Goal: Task Accomplishment & Management: Manage account settings

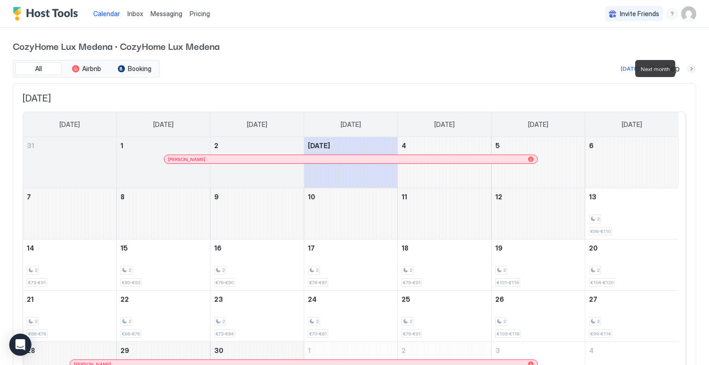
click at [687, 67] on button "Next month" at bounding box center [691, 68] width 9 height 9
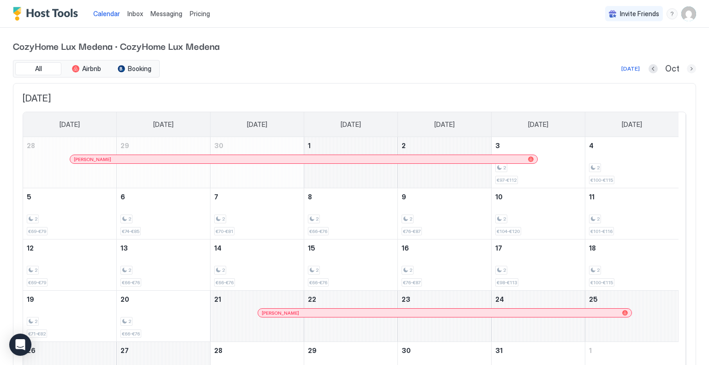
click at [687, 67] on button "Next month" at bounding box center [691, 68] width 9 height 9
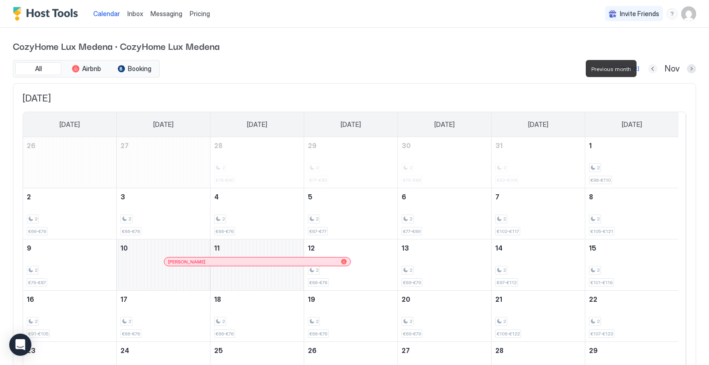
click at [649, 68] on button "Previous month" at bounding box center [652, 68] width 9 height 9
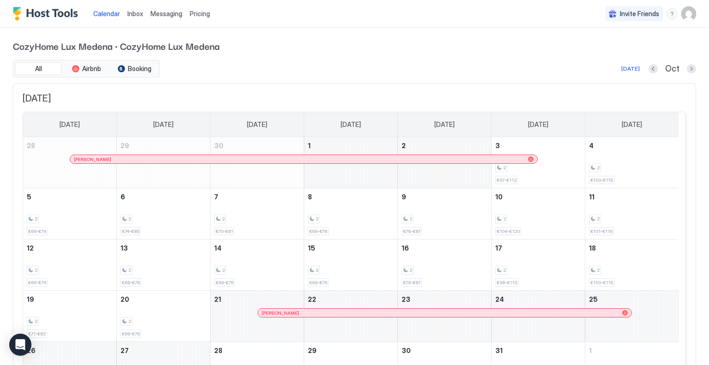
click at [199, 17] on span "Pricing" at bounding box center [200, 14] width 20 height 8
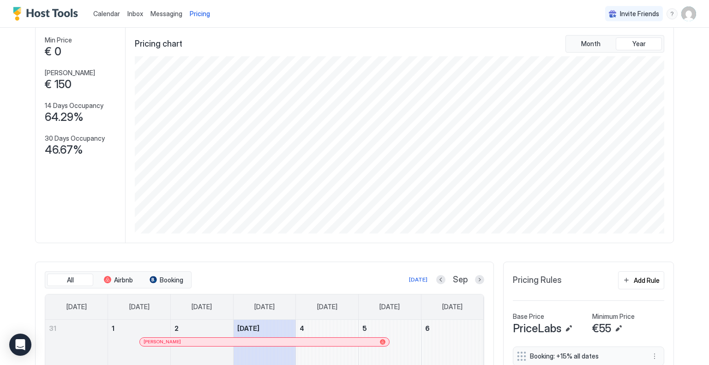
scroll to position [185, 0]
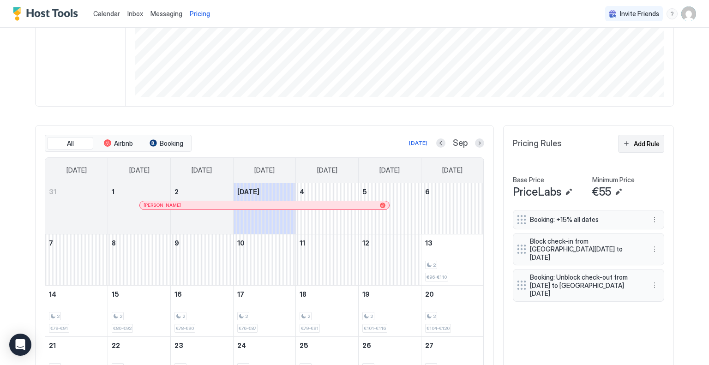
click at [634, 146] on div "Add Rule" at bounding box center [647, 144] width 26 height 10
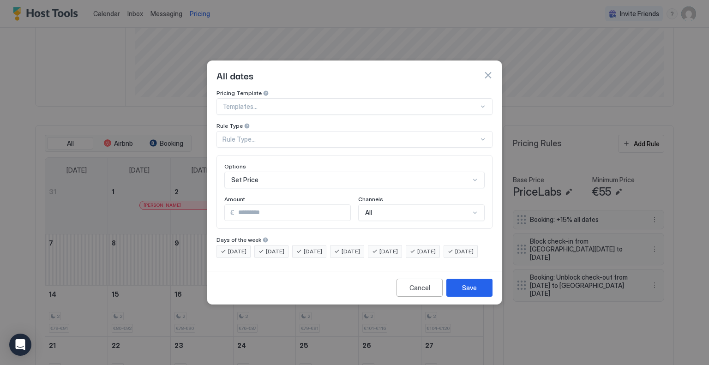
click at [270, 135] on div "Rule Type..." at bounding box center [351, 139] width 256 height 8
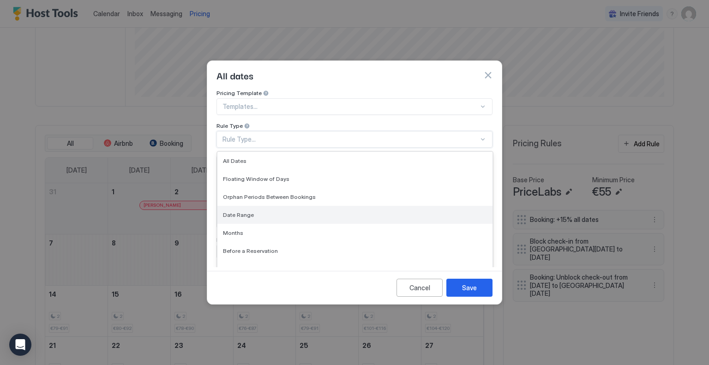
click at [271, 211] on div "Date Range" at bounding box center [355, 214] width 264 height 7
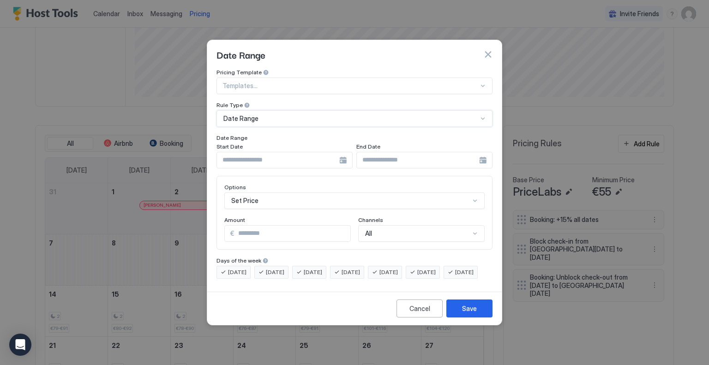
click at [340, 152] on div at bounding box center [285, 160] width 136 height 17
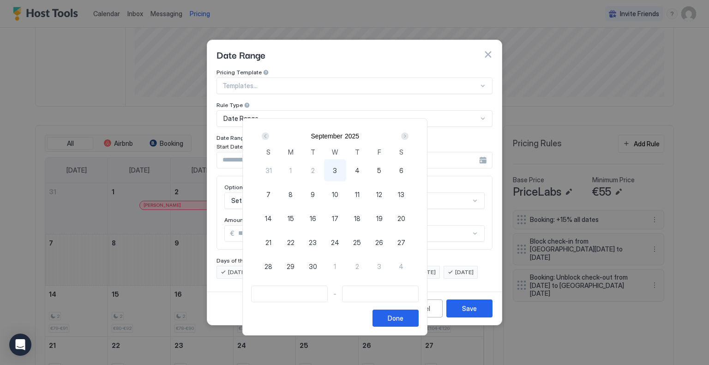
click at [409, 138] on div "Next" at bounding box center [404, 136] width 7 height 7
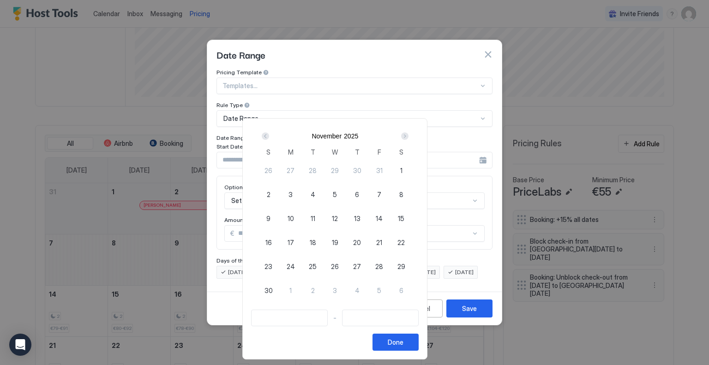
click at [409, 135] on div "Next" at bounding box center [404, 136] width 7 height 7
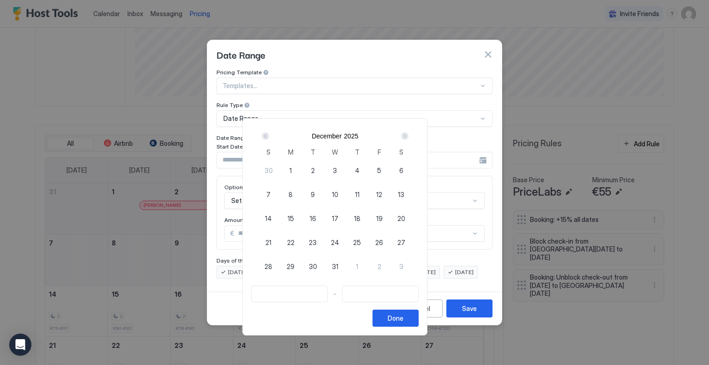
click at [316, 216] on span "16" at bounding box center [313, 219] width 6 height 10
type input "**********"
click at [409, 138] on div "Next" at bounding box center [404, 136] width 7 height 7
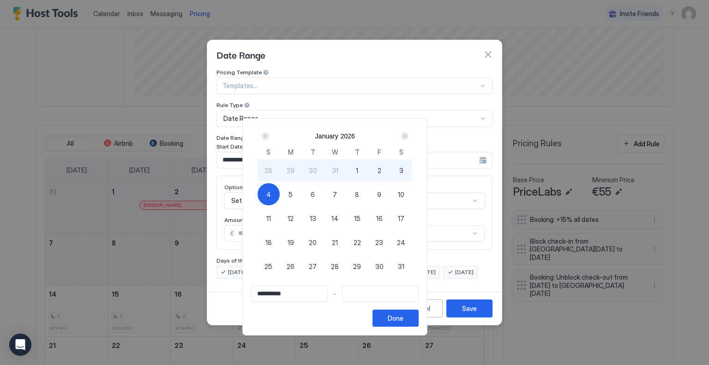
type input "**********"
click at [302, 194] on div "5" at bounding box center [291, 194] width 22 height 22
type input "**********"
click at [404, 320] on div "Done" at bounding box center [396, 319] width 16 height 10
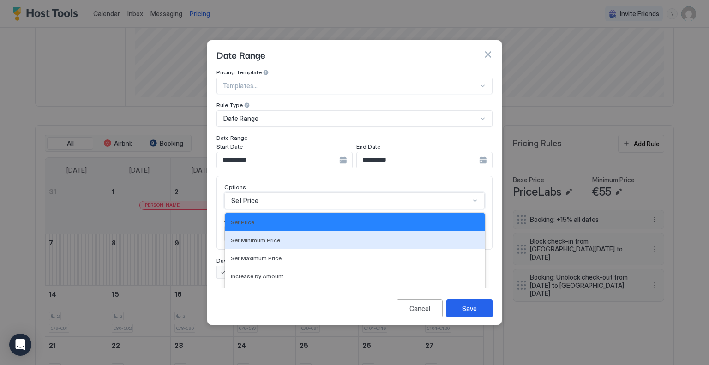
click at [277, 193] on div "17 results available. Use Up and Down to choose options, press Enter to select …" at bounding box center [354, 201] width 260 height 17
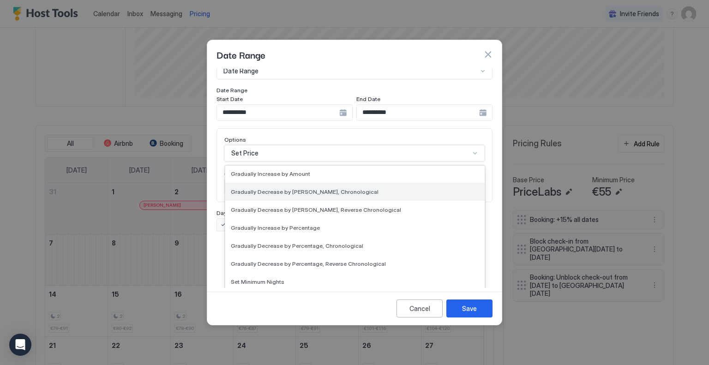
scroll to position [168, 0]
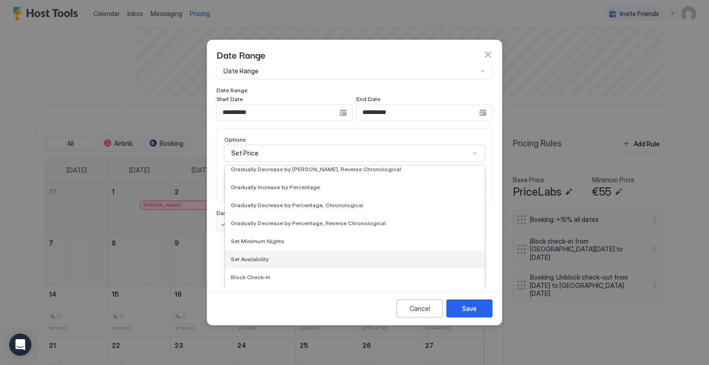
click at [277, 256] on div "Set Availability" at bounding box center [355, 259] width 248 height 7
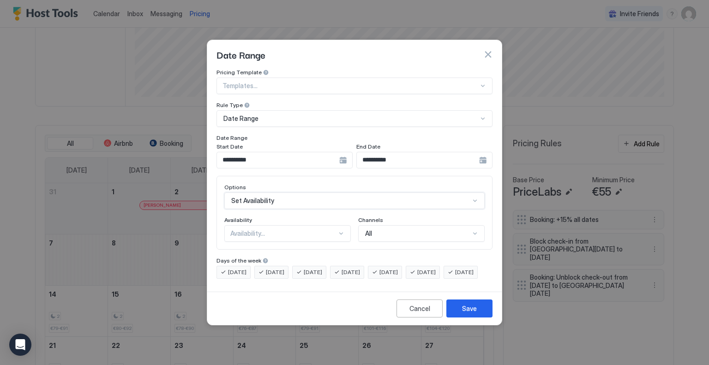
scroll to position [0, 0]
click at [312, 229] on div "Availability..." at bounding box center [283, 233] width 107 height 8
click at [271, 270] on div "Blocked" at bounding box center [288, 273] width 115 height 7
click at [351, 217] on div "Channels" at bounding box center [287, 221] width 127 height 9
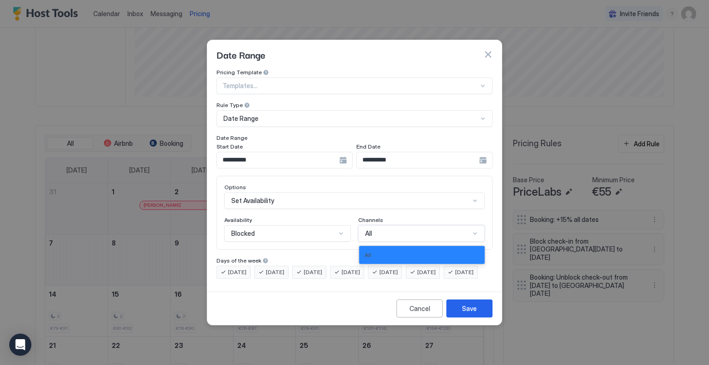
click at [406, 229] on div "All" at bounding box center [417, 233] width 105 height 8
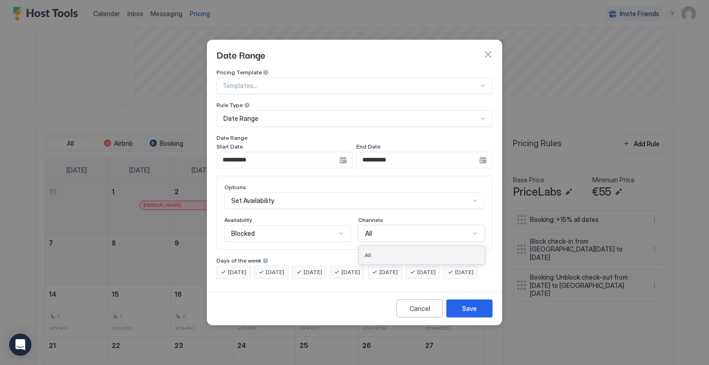
click at [387, 252] on div "All" at bounding box center [422, 255] width 115 height 7
click at [474, 314] on div "Save" at bounding box center [469, 309] width 15 height 10
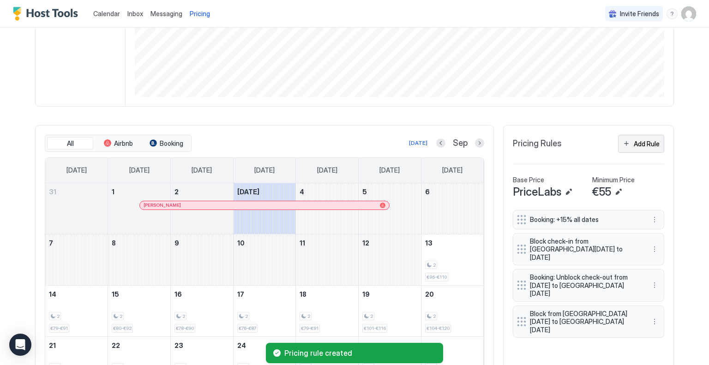
click at [637, 144] on div "Add Rule" at bounding box center [647, 144] width 26 height 10
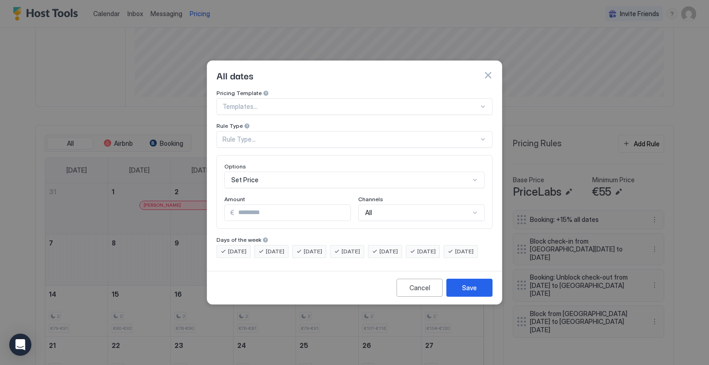
click at [271, 103] on div at bounding box center [351, 107] width 256 height 8
click at [264, 135] on div "Rule Type..." at bounding box center [351, 139] width 256 height 8
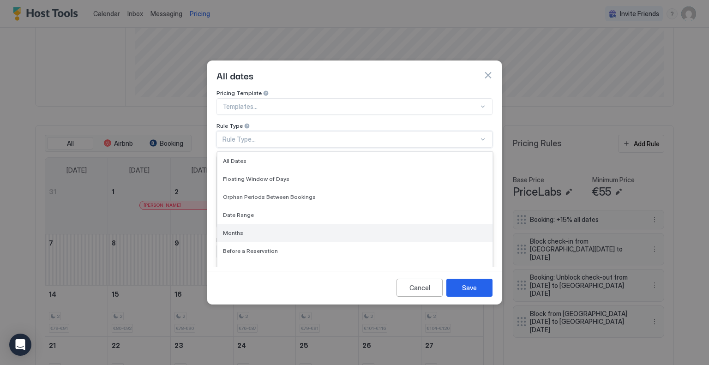
click at [257, 229] on div "Months" at bounding box center [355, 232] width 264 height 7
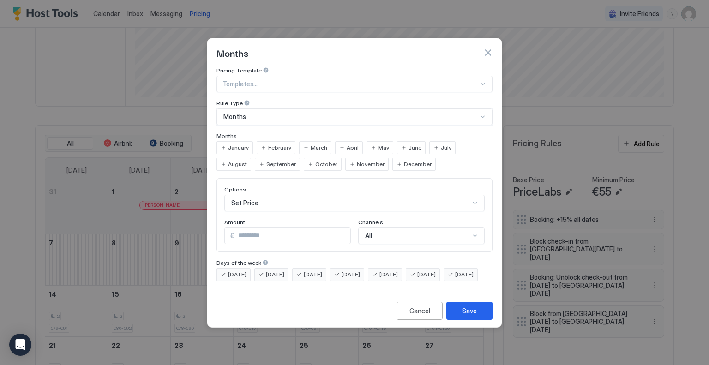
click at [404, 160] on span "December" at bounding box center [418, 164] width 28 height 8
click at [287, 198] on div "Set Price" at bounding box center [354, 203] width 260 height 17
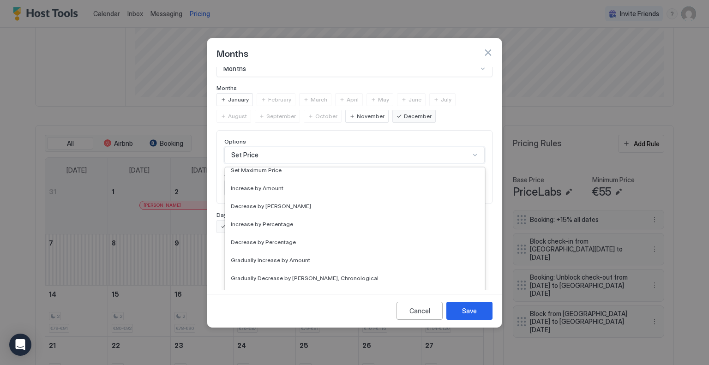
scroll to position [29, 0]
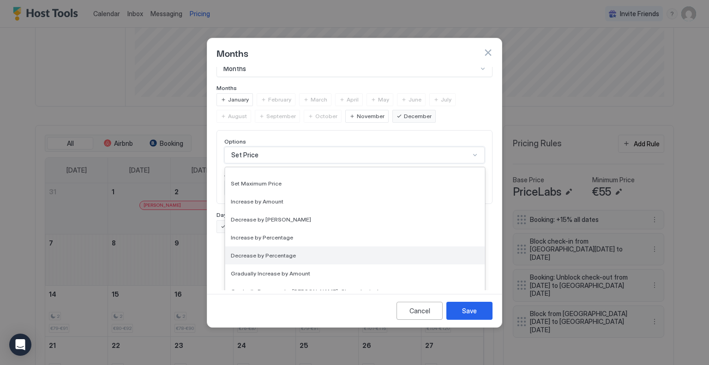
click at [288, 252] on span "Decrease by Percentage" at bounding box center [263, 255] width 65 height 7
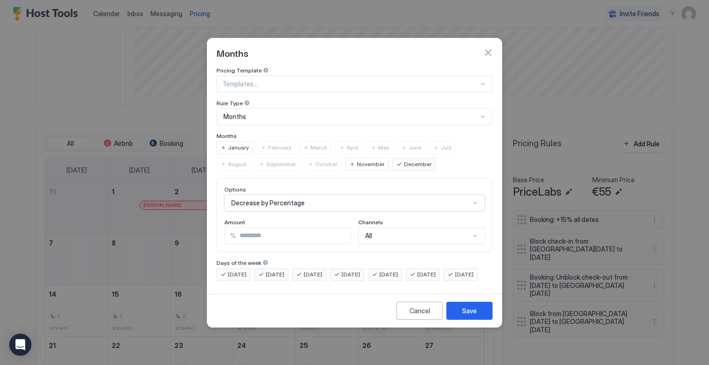
click at [296, 195] on div "option Decrease by Percentage, selected. Decrease by Percentage" at bounding box center [354, 203] width 260 height 17
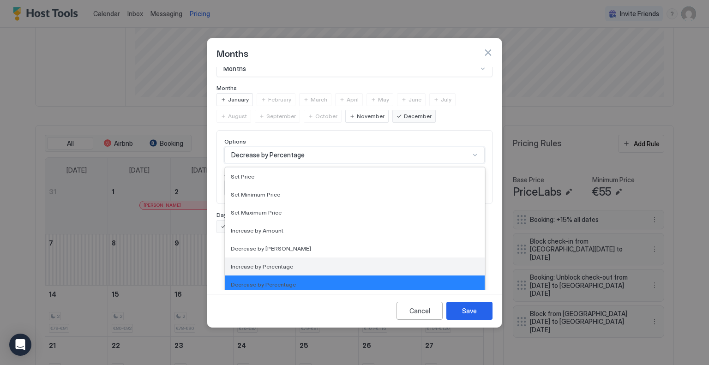
click at [287, 263] on span "Increase by Percentage" at bounding box center [262, 266] width 62 height 7
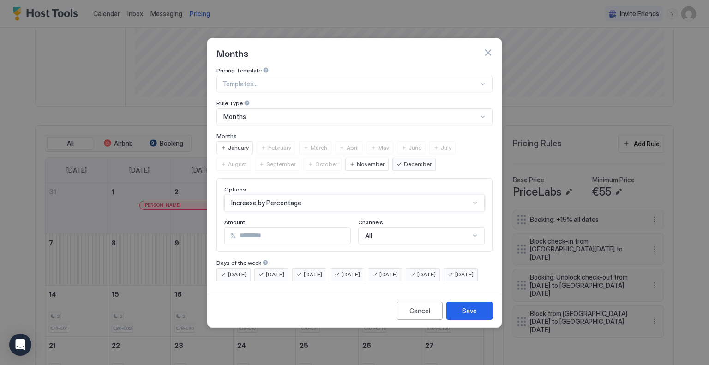
click at [210, 229] on div "Pricing Template Templates... Rule Type Months Months January February March Ap…" at bounding box center [354, 178] width 295 height 223
click at [364, 223] on div "Options Increase by Percentage Amount % * Channels All" at bounding box center [355, 215] width 276 height 74
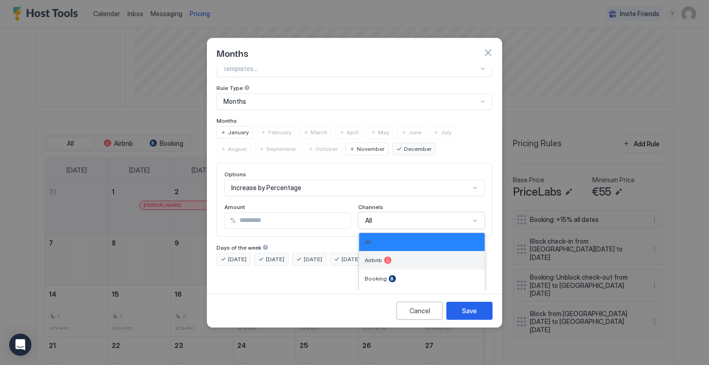
click at [399, 257] on div "Airbnb" at bounding box center [422, 260] width 115 height 7
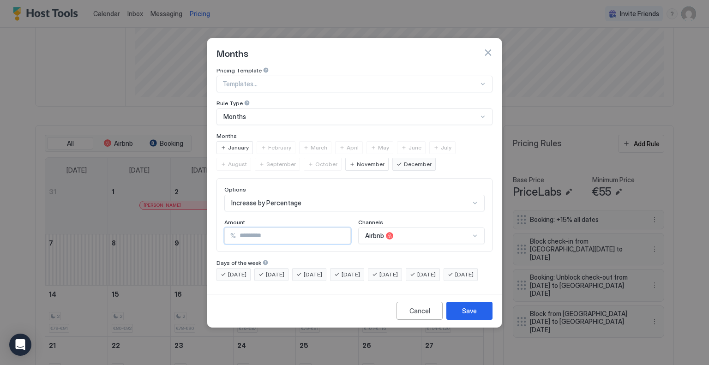
drag, startPoint x: 251, startPoint y: 229, endPoint x: 215, endPoint y: 228, distance: 36.5
click at [216, 230] on div "Pricing Template Templates... Rule Type Months Months January February March Ap…" at bounding box center [354, 178] width 295 height 223
drag, startPoint x: 271, startPoint y: 228, endPoint x: 196, endPoint y: 227, distance: 75.7
click at [219, 226] on div "Options Increase by Percentage Amount % ** Channels Airbnb" at bounding box center [355, 215] width 276 height 74
type input "**"
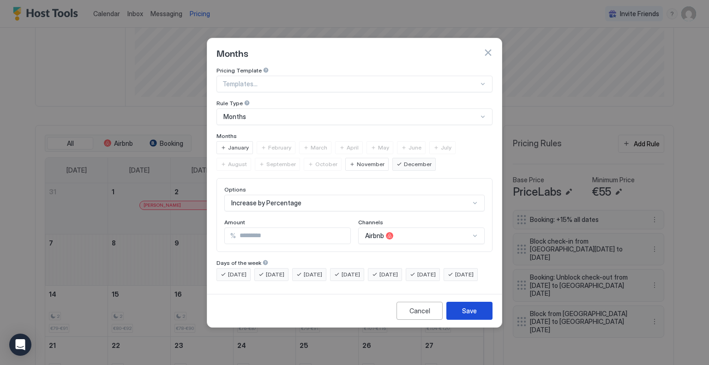
click at [474, 316] on div "Save" at bounding box center [469, 311] width 15 height 10
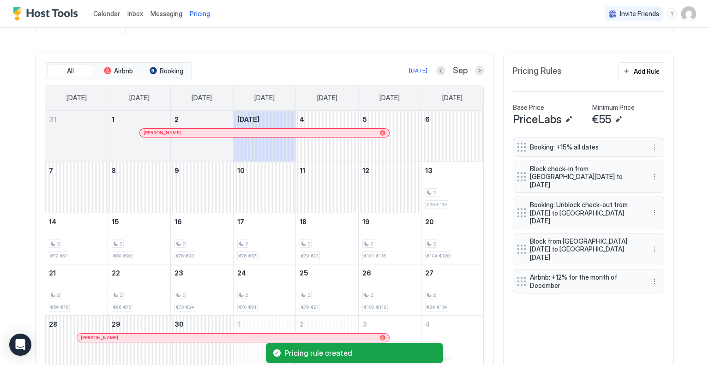
scroll to position [293, 0]
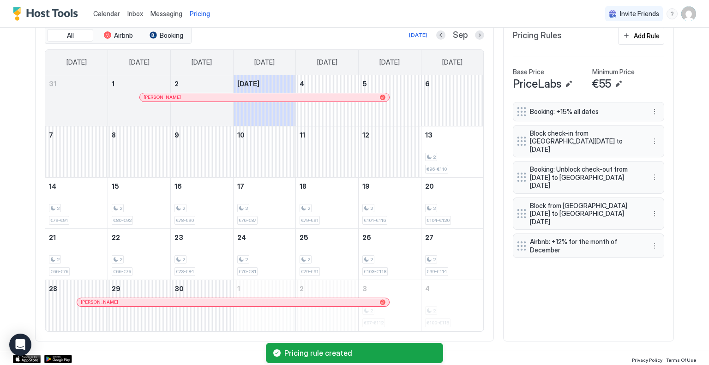
click at [475, 33] on button "Next month" at bounding box center [479, 34] width 9 height 9
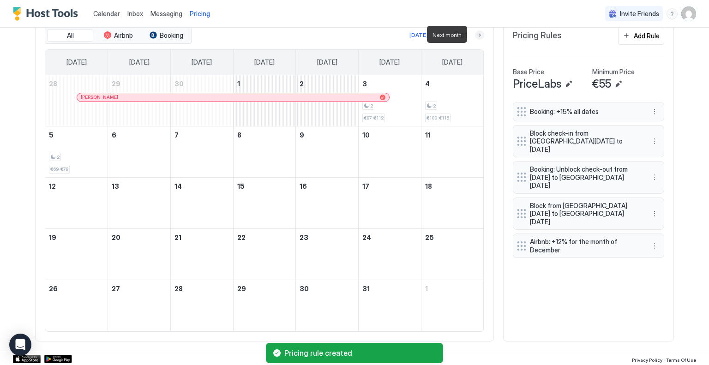
click at [476, 35] on button "Next month" at bounding box center [479, 34] width 9 height 9
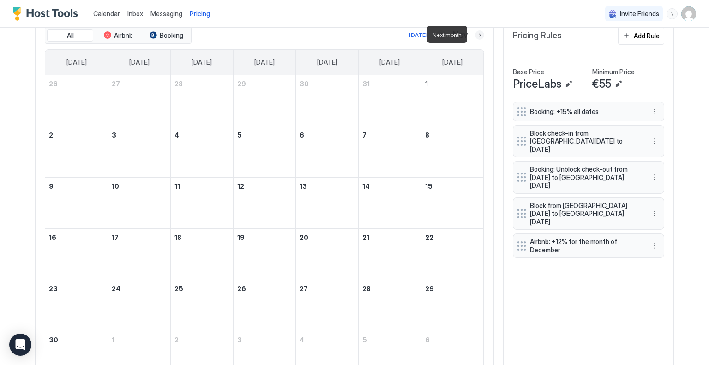
click at [476, 35] on button "Next month" at bounding box center [479, 34] width 9 height 9
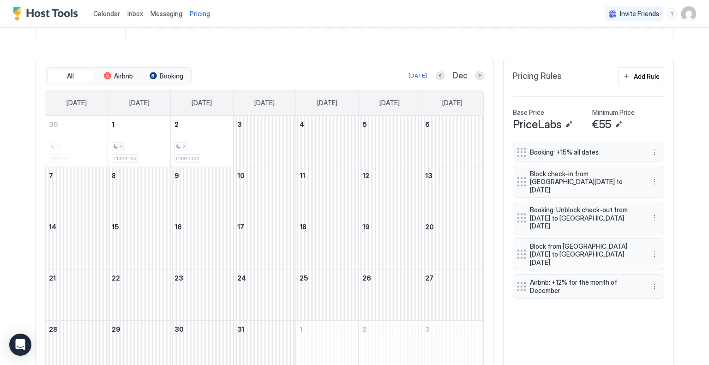
scroll to position [247, 0]
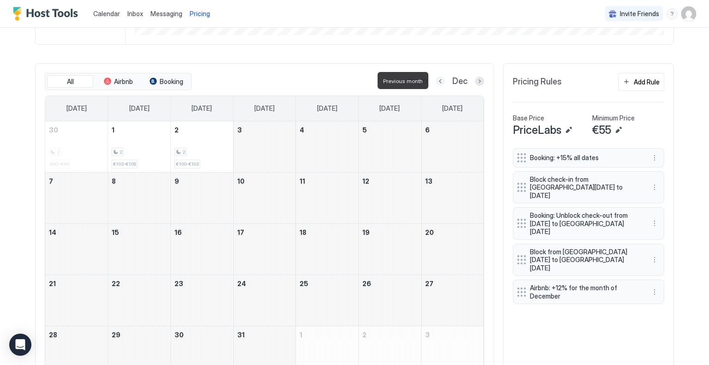
click at [441, 81] on button "Previous month" at bounding box center [440, 81] width 9 height 9
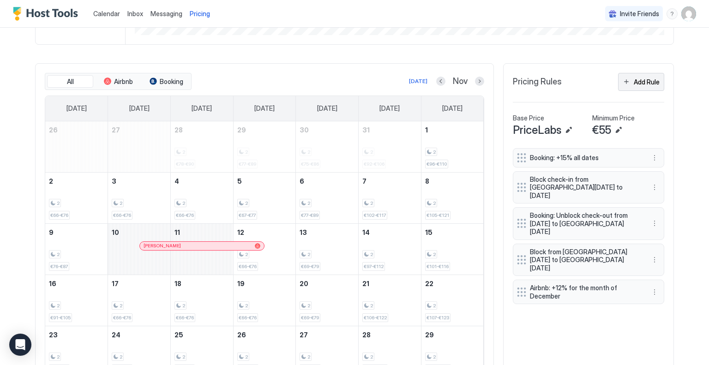
click at [642, 83] on div "Add Rule" at bounding box center [647, 82] width 26 height 10
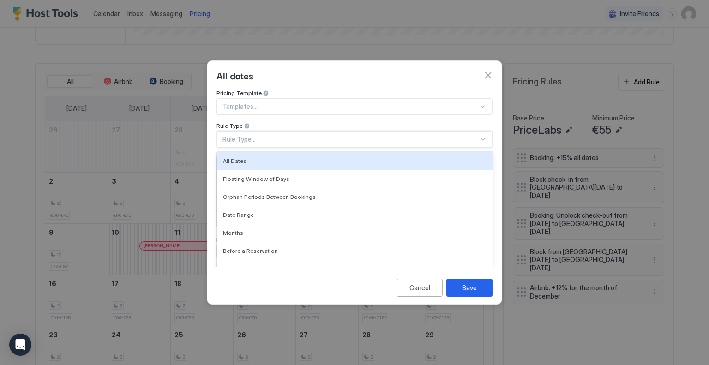
click at [275, 135] on div "Rule Type..." at bounding box center [351, 139] width 256 height 8
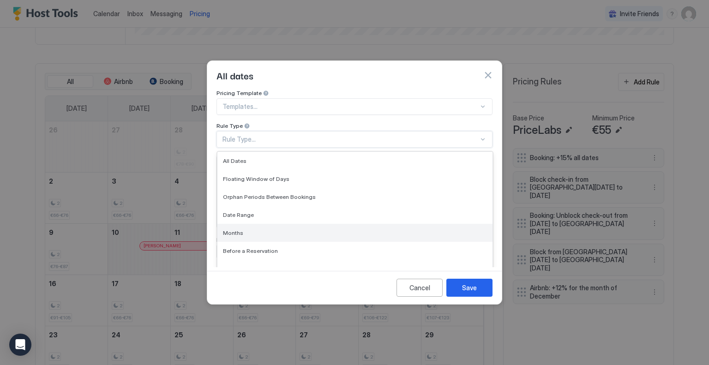
click at [262, 229] on div "Months" at bounding box center [355, 232] width 264 height 7
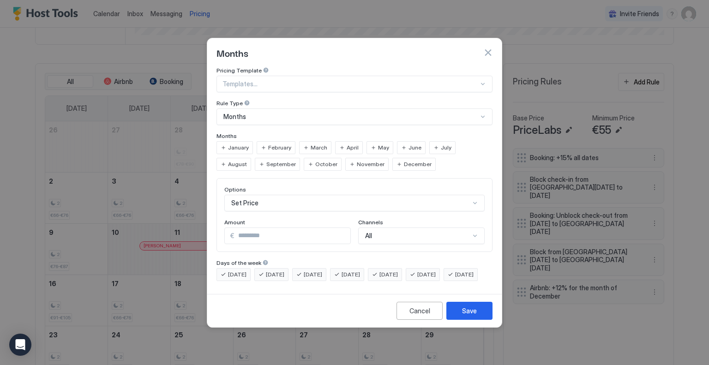
click at [357, 160] on span "November" at bounding box center [371, 164] width 28 height 8
click at [305, 195] on div "Set Price" at bounding box center [354, 203] width 260 height 17
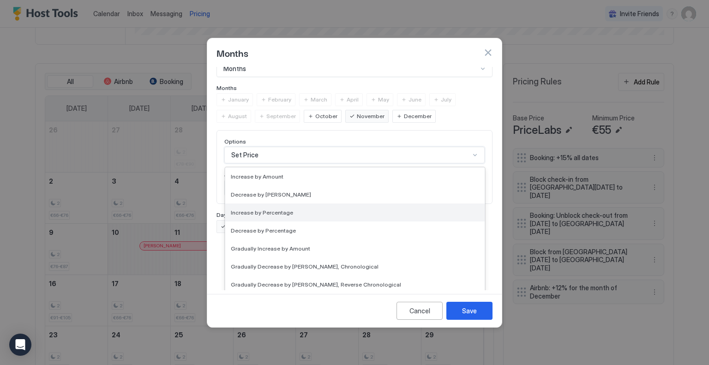
scroll to position [46, 0]
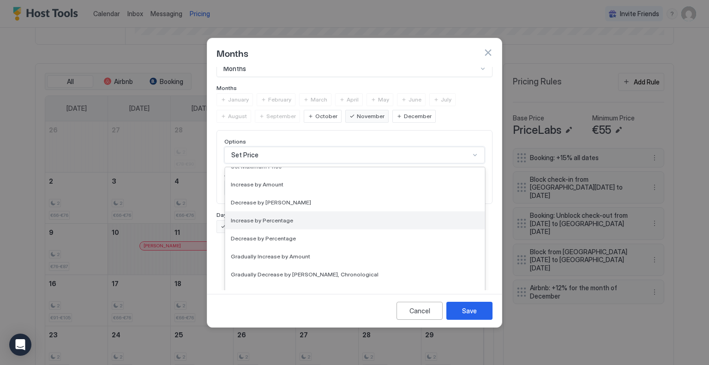
click at [294, 217] on div "Increase by Percentage" at bounding box center [355, 220] width 248 height 7
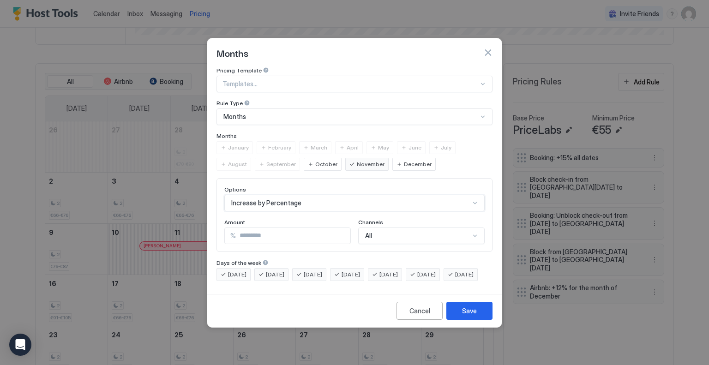
scroll to position [0, 0]
drag, startPoint x: 269, startPoint y: 223, endPoint x: 213, endPoint y: 227, distance: 56.0
click at [213, 227] on div "Pricing Template Templates... Rule Type Months Months January February March Ap…" at bounding box center [354, 178] width 295 height 223
type input "*"
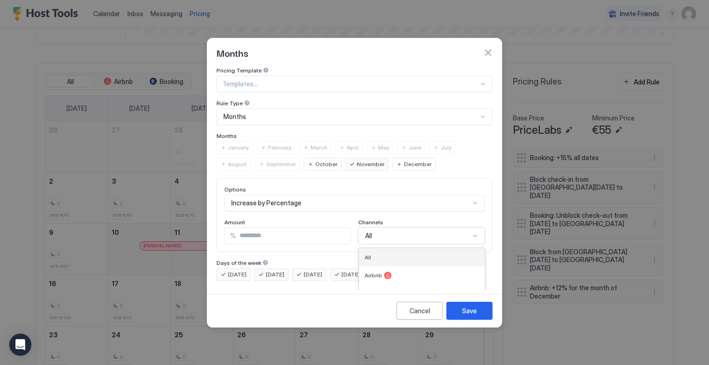
click at [380, 229] on div "4 results available. Use Up and Down to choose options, press Enter to select t…" at bounding box center [421, 236] width 127 height 17
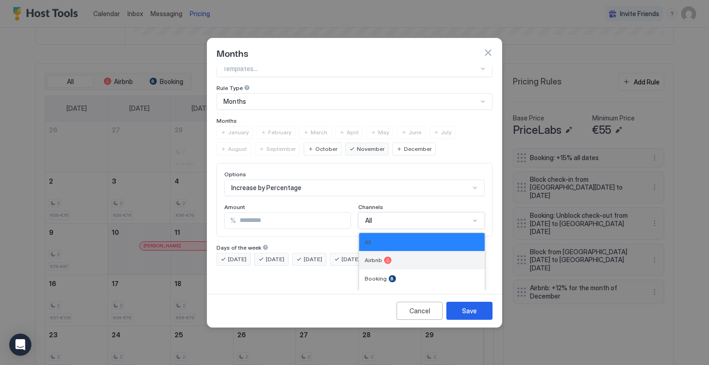
click at [390, 257] on div "Airbnb" at bounding box center [422, 260] width 115 height 7
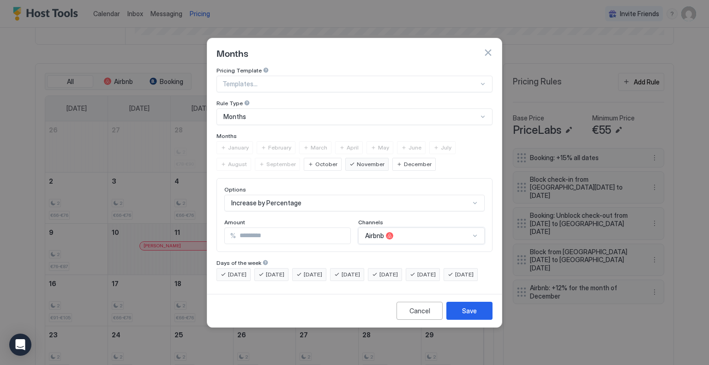
scroll to position [0, 0]
click at [474, 316] on div "Save" at bounding box center [469, 311] width 15 height 10
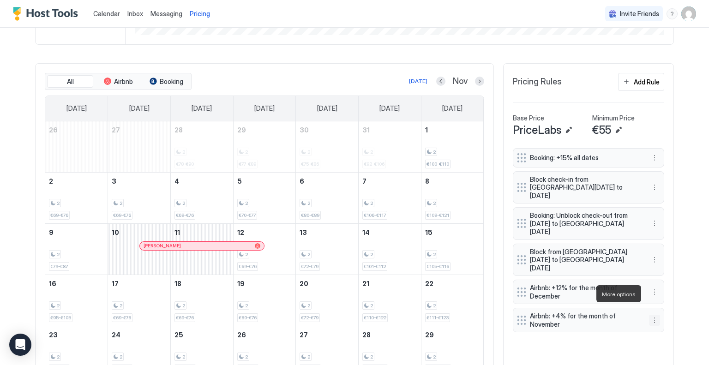
click at [651, 315] on button "More options" at bounding box center [654, 320] width 11 height 11
click at [657, 306] on div "Edit" at bounding box center [660, 306] width 20 height 7
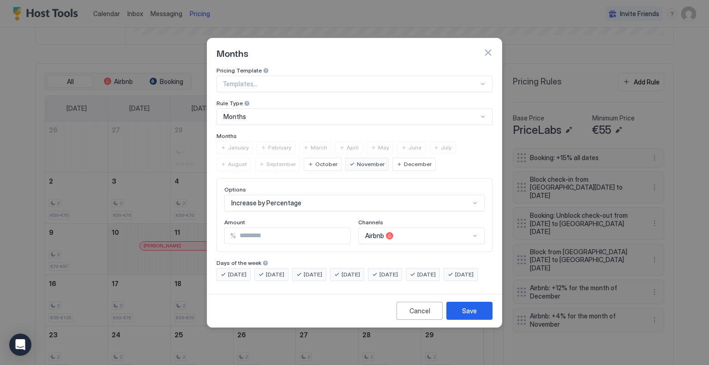
click at [227, 228] on div "% *" at bounding box center [287, 236] width 127 height 17
type input "*"
click at [479, 319] on button "Save" at bounding box center [469, 311] width 46 height 18
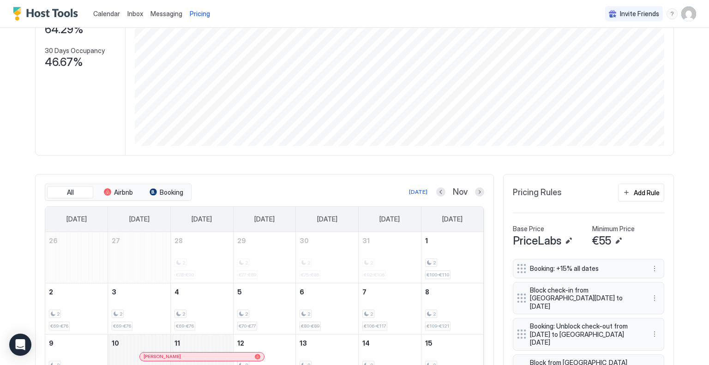
scroll to position [62, 0]
